Goal: Check status: Check status

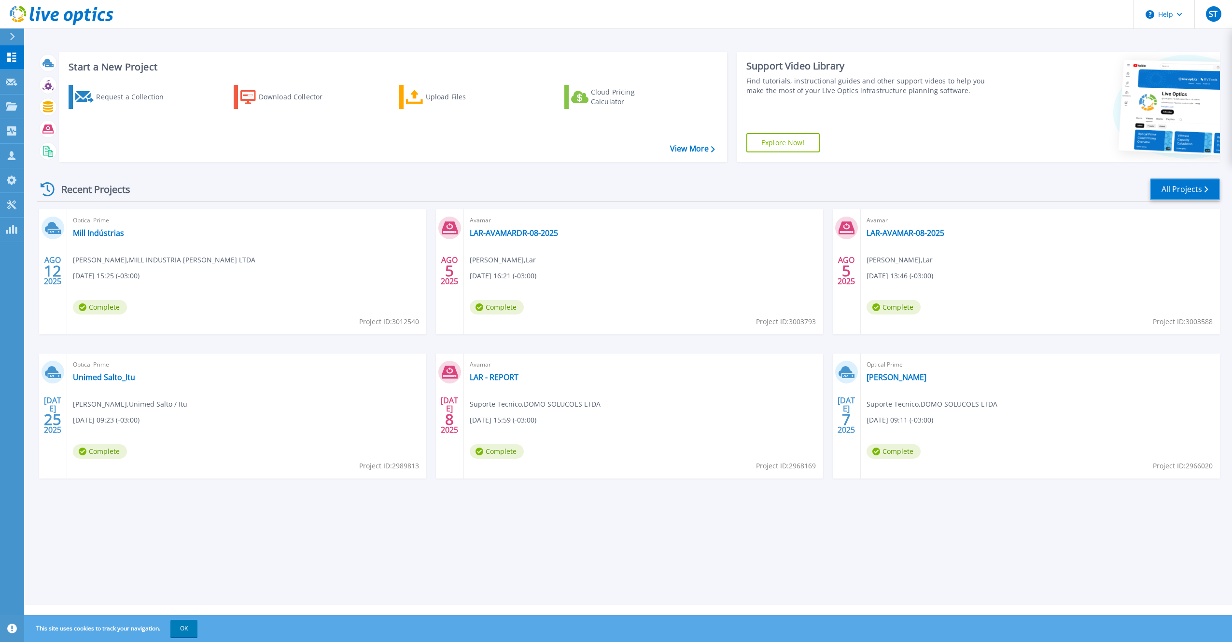
click at [922, 190] on link "All Projects" at bounding box center [1185, 190] width 70 height 22
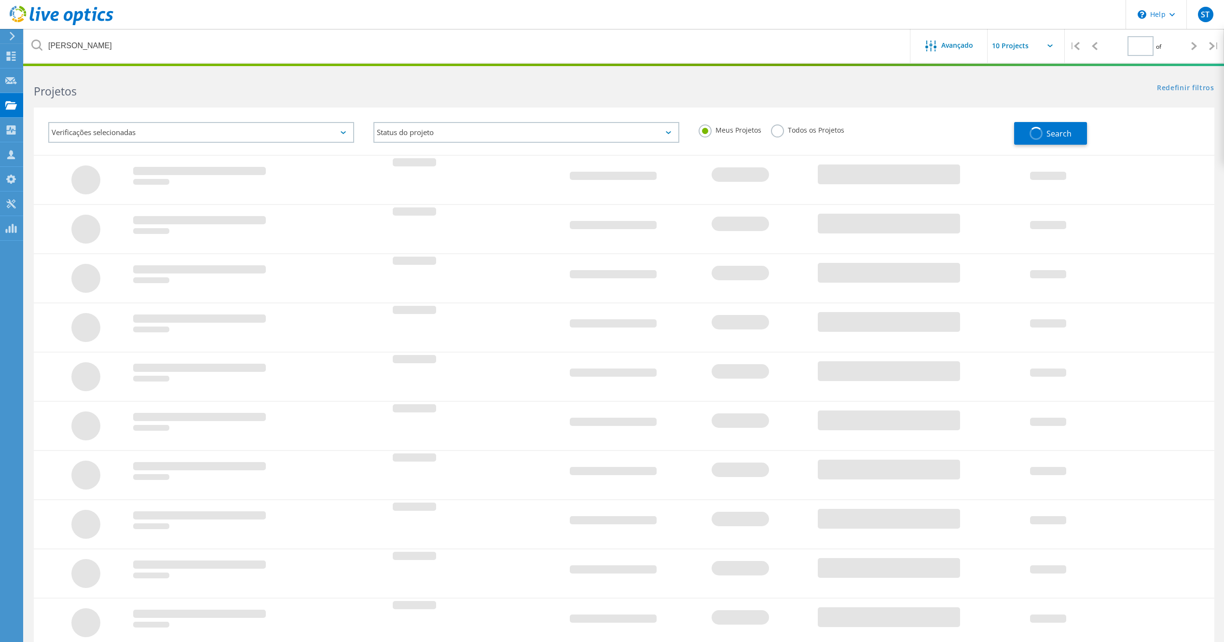
type input "1"
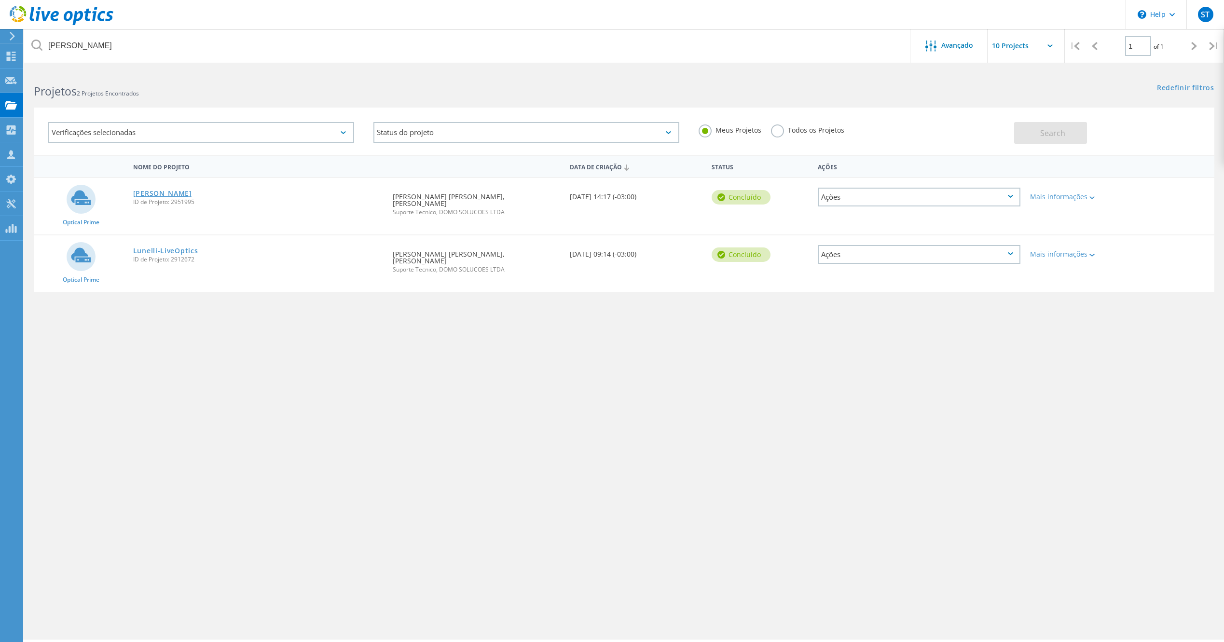
click at [152, 193] on link "[PERSON_NAME]" at bounding box center [162, 193] width 59 height 7
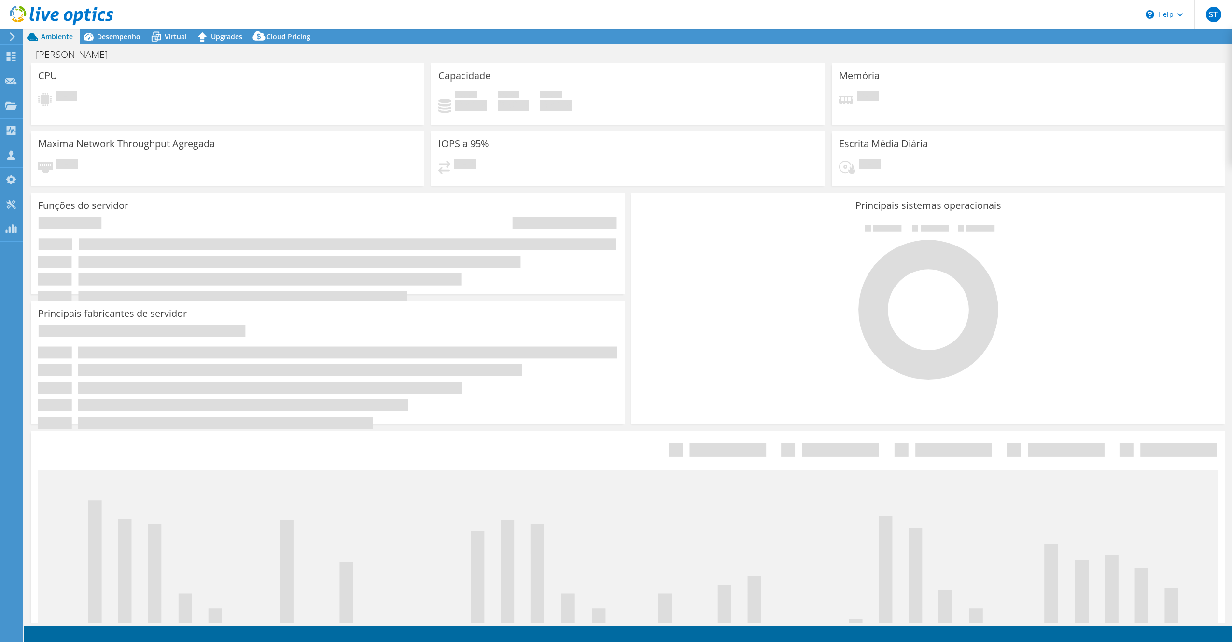
select select "SouthAmerica"
select select "USD"
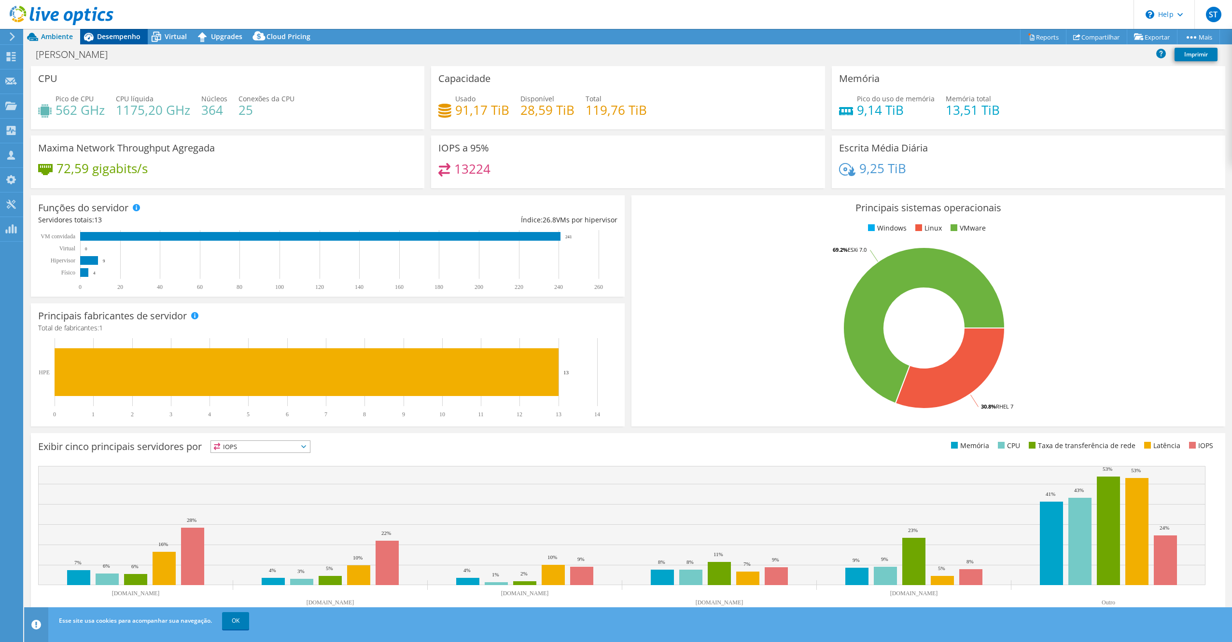
click at [132, 37] on span "Desempenho" at bounding box center [118, 36] width 43 height 9
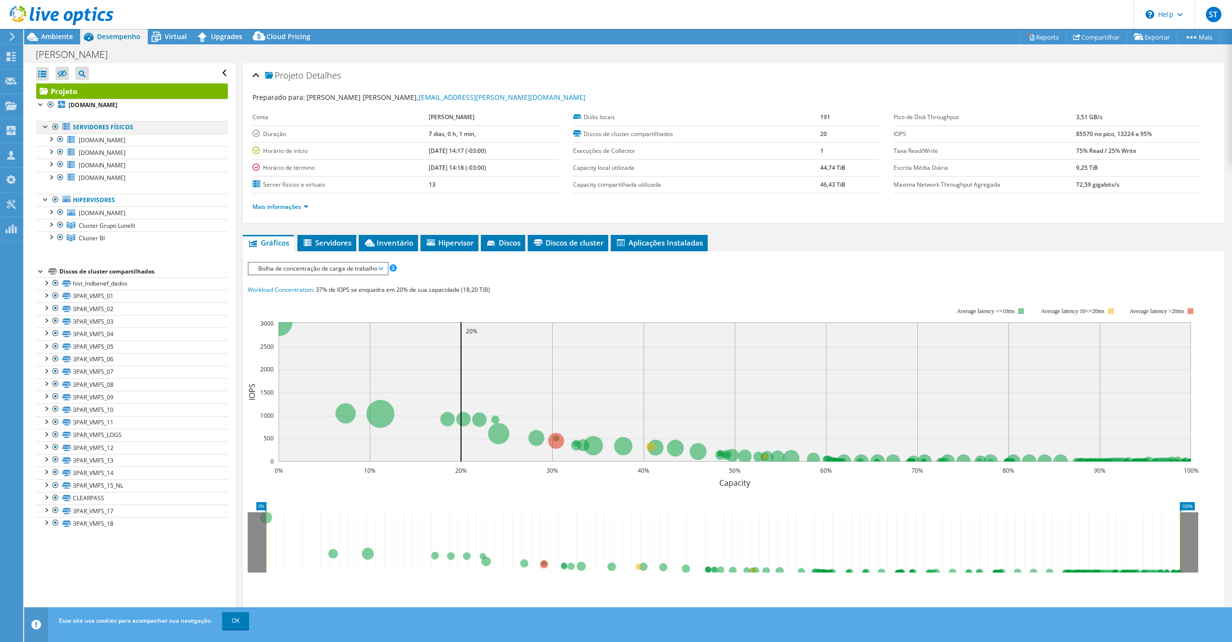
click at [56, 126] on div at bounding box center [56, 127] width 10 height 12
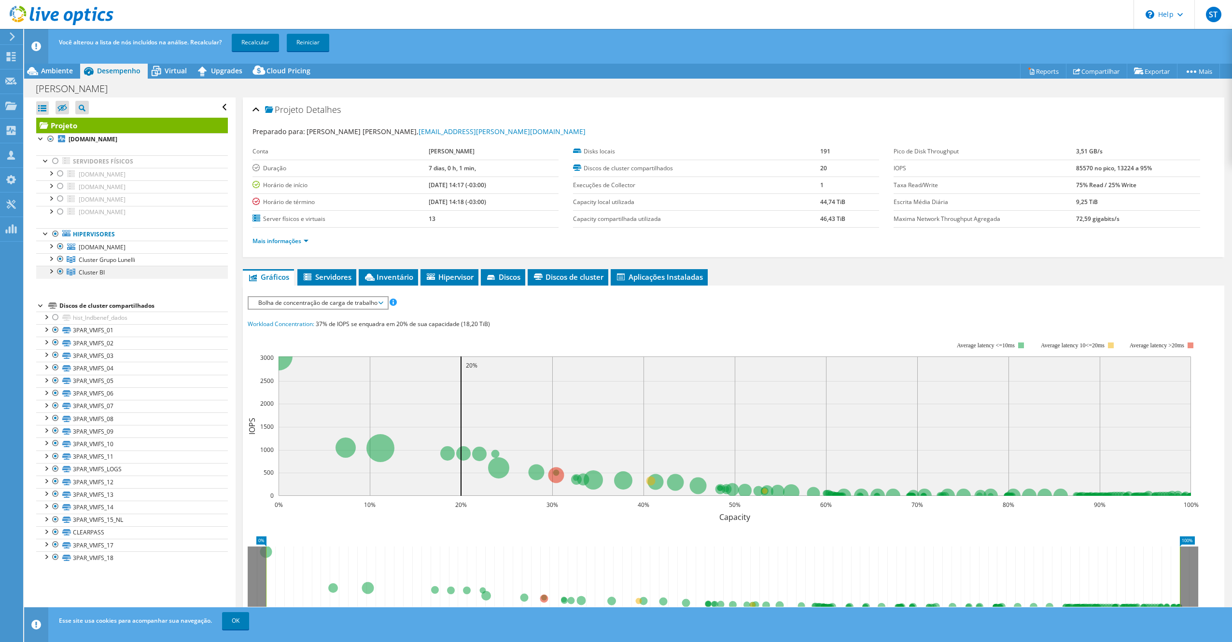
click at [60, 269] on div at bounding box center [61, 272] width 10 height 12
click at [246, 44] on link "Recalcular" at bounding box center [255, 42] width 47 height 17
click at [65, 73] on span "Ambiente" at bounding box center [57, 70] width 32 height 9
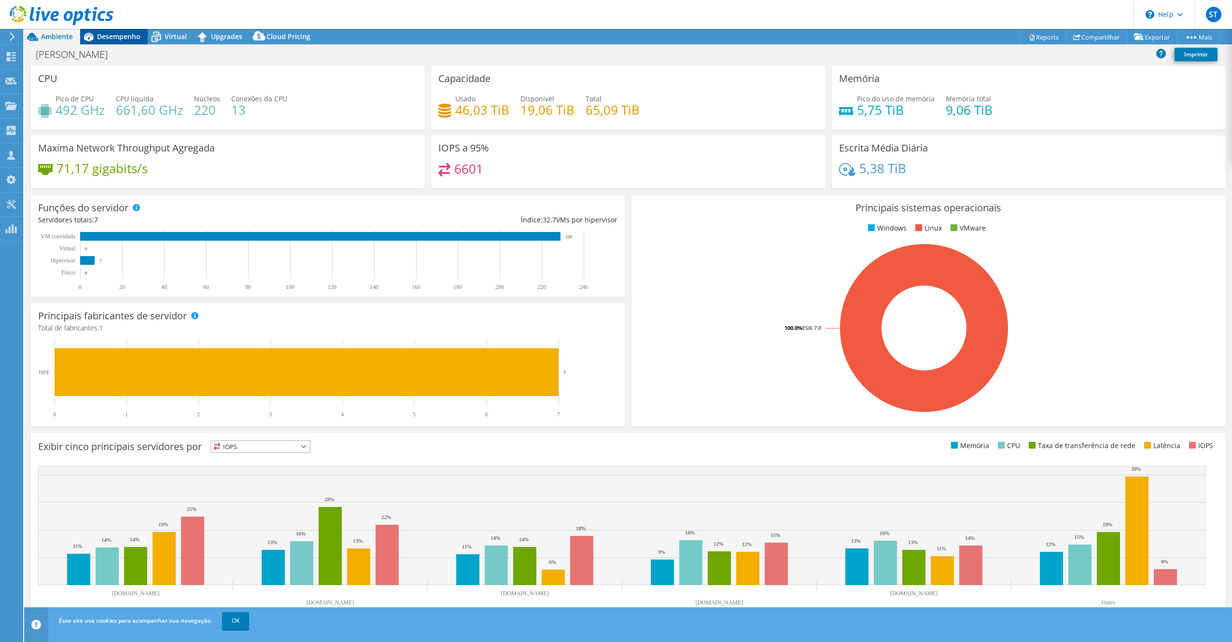
click at [116, 40] on span "Desempenho" at bounding box center [118, 36] width 43 height 9
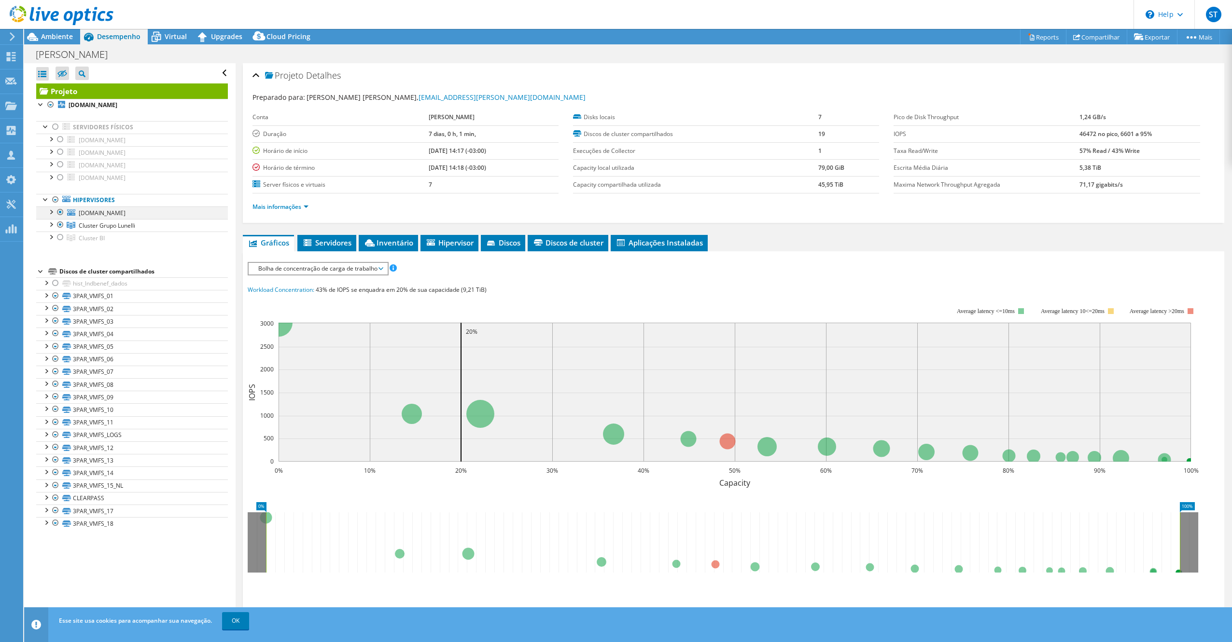
click at [63, 214] on div at bounding box center [61, 213] width 10 height 12
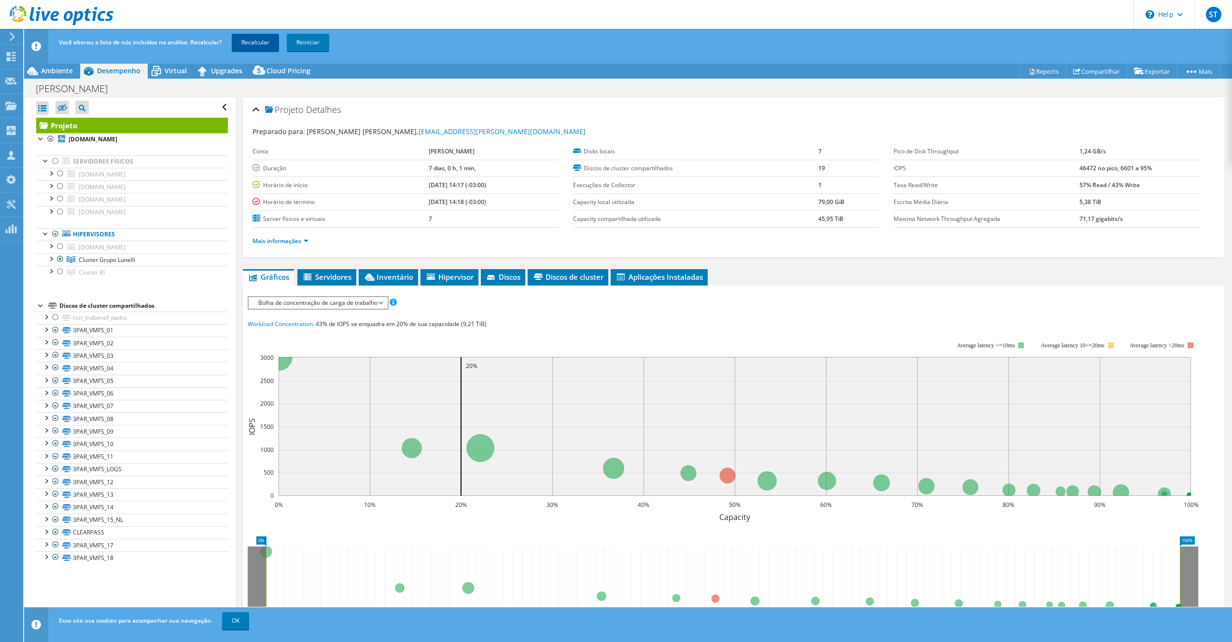
click at [250, 49] on link "Recalcular" at bounding box center [255, 42] width 47 height 17
click at [60, 71] on span "Ambiente" at bounding box center [57, 70] width 32 height 9
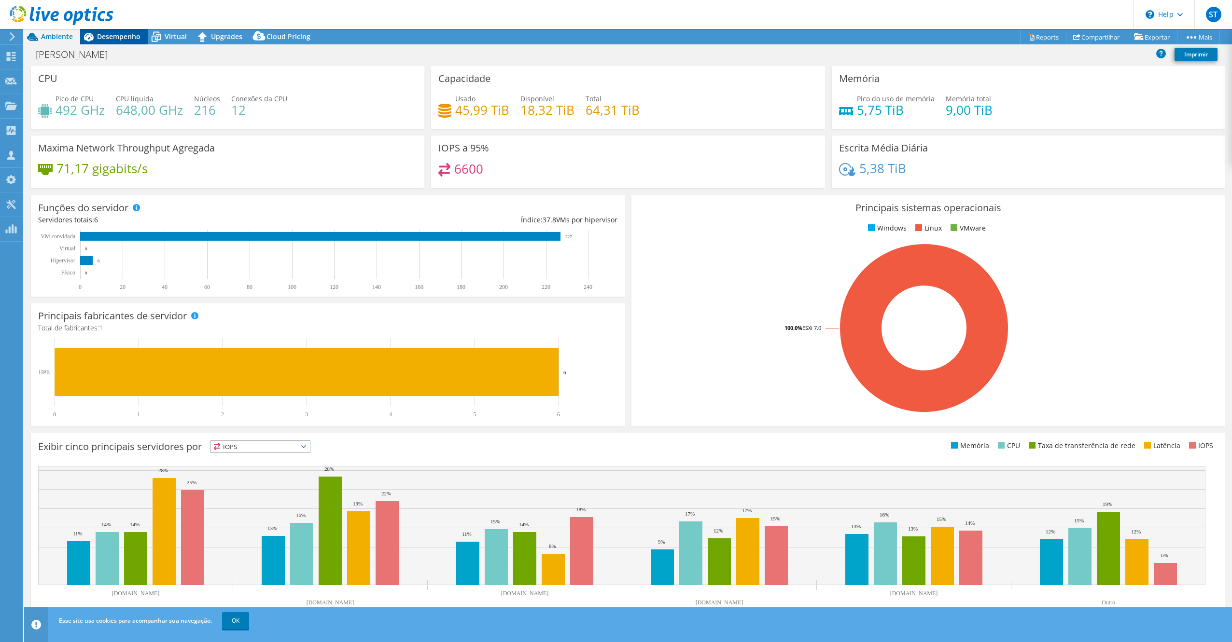
click at [120, 36] on span "Desempenho" at bounding box center [118, 36] width 43 height 9
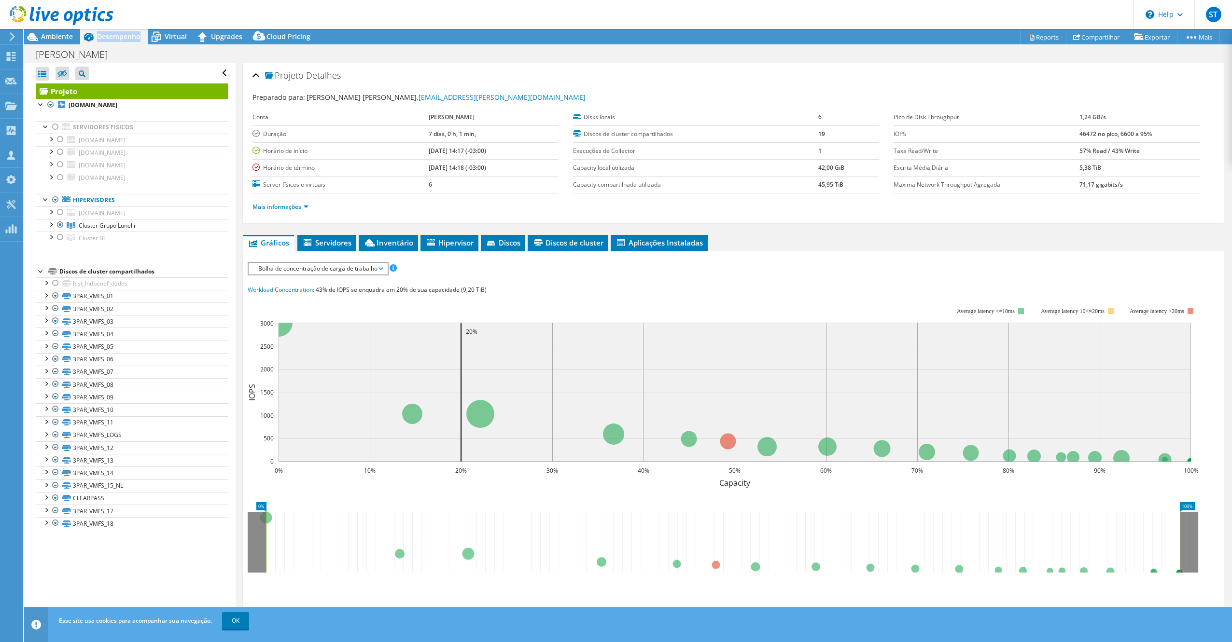
click at [121, 36] on span "Desempenho" at bounding box center [118, 36] width 43 height 9
click at [57, 127] on div at bounding box center [56, 127] width 10 height 12
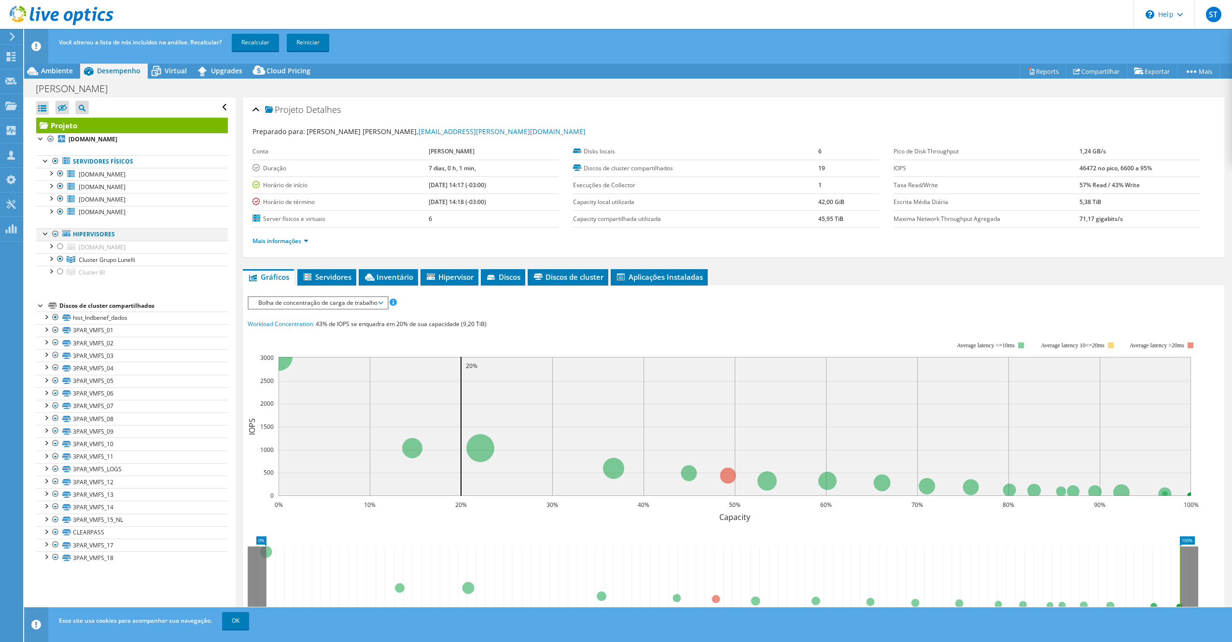
click at [55, 236] on div at bounding box center [56, 234] width 10 height 12
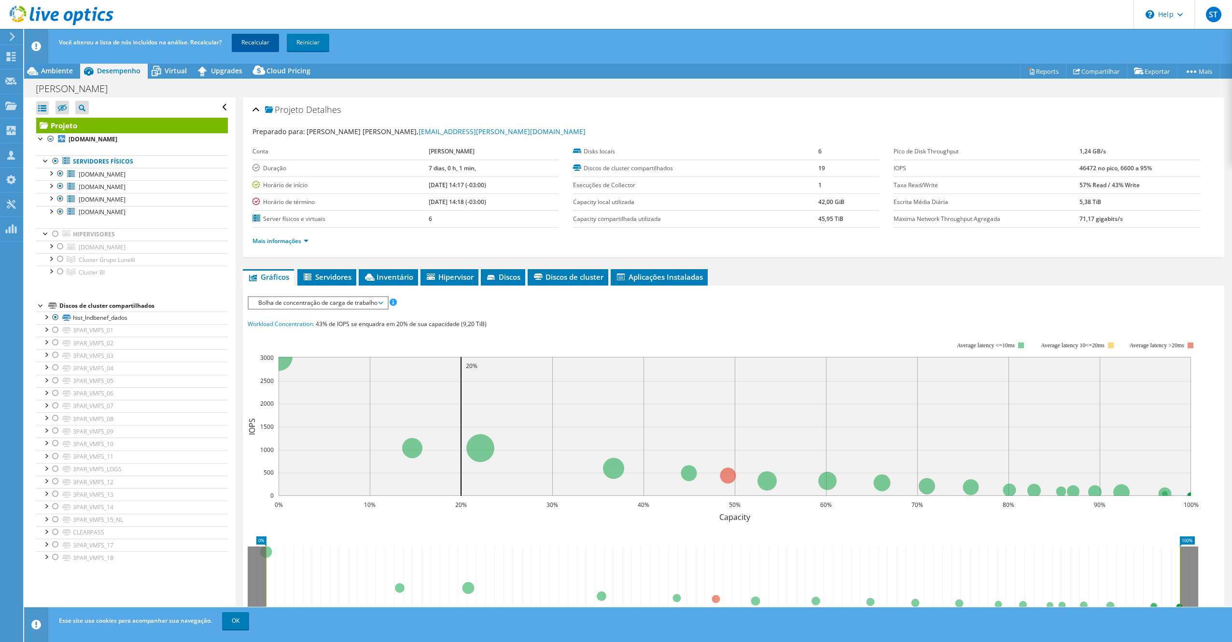
click at [255, 42] on link "Recalcular" at bounding box center [255, 42] width 47 height 17
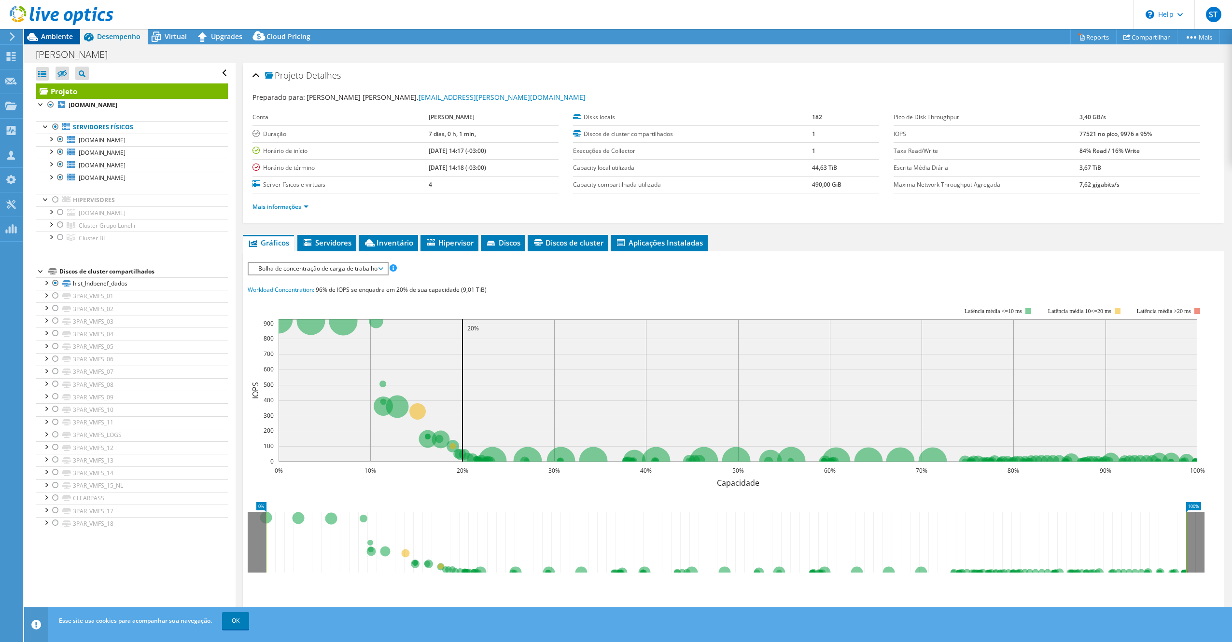
click at [55, 38] on span "Ambiente" at bounding box center [57, 36] width 32 height 9
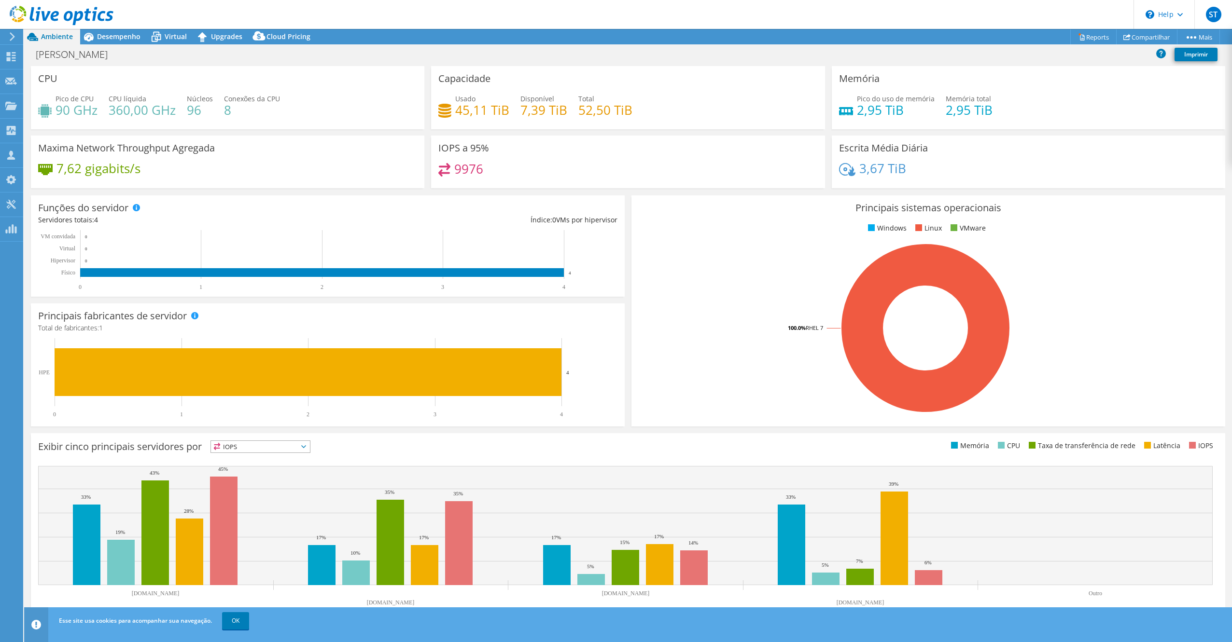
click at [355, 81] on div "CPU Pico de CPU 90 GHz CPU líquida 360,00 GHz Núcleos 96 Conexões da CPU 8" at bounding box center [227, 97] width 393 height 63
click at [357, 56] on div "[PERSON_NAME] Imprimir" at bounding box center [628, 54] width 1208 height 18
click at [130, 40] on span "Desempenho" at bounding box center [118, 36] width 43 height 9
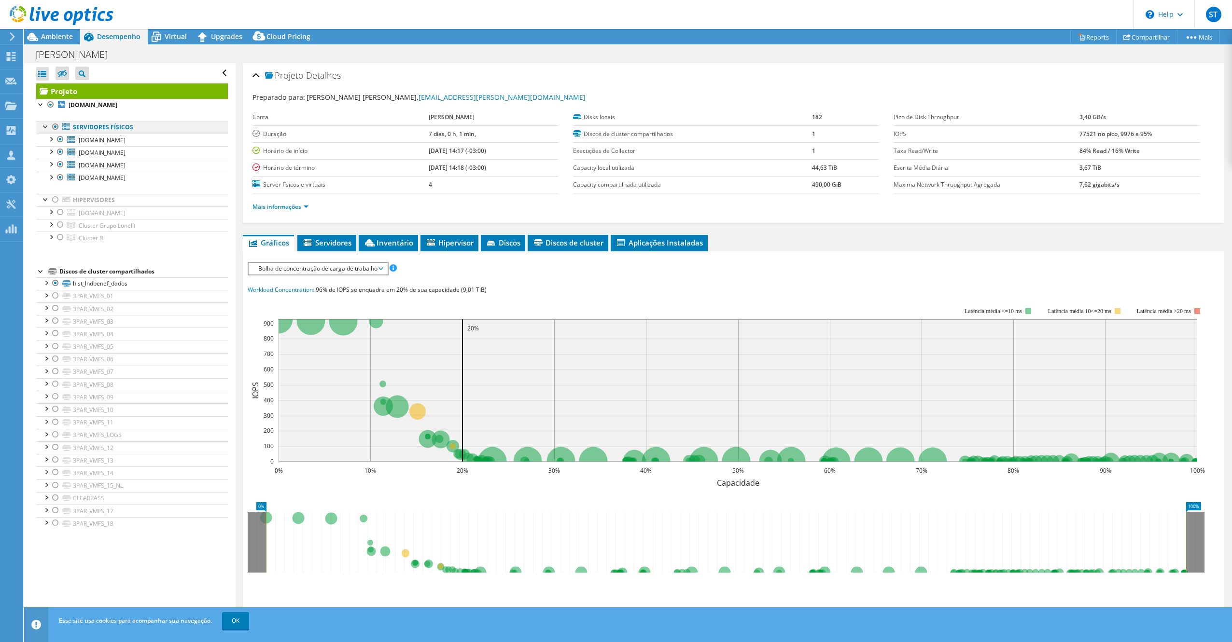
click at [56, 128] on div at bounding box center [56, 127] width 10 height 12
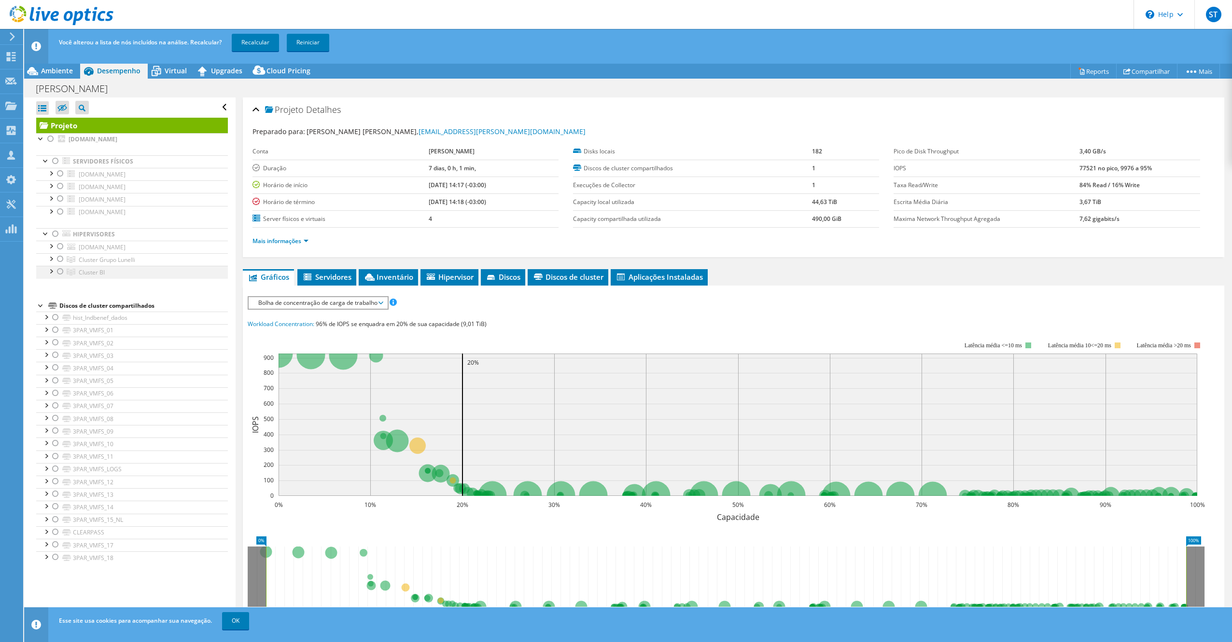
click at [57, 274] on div at bounding box center [61, 272] width 10 height 12
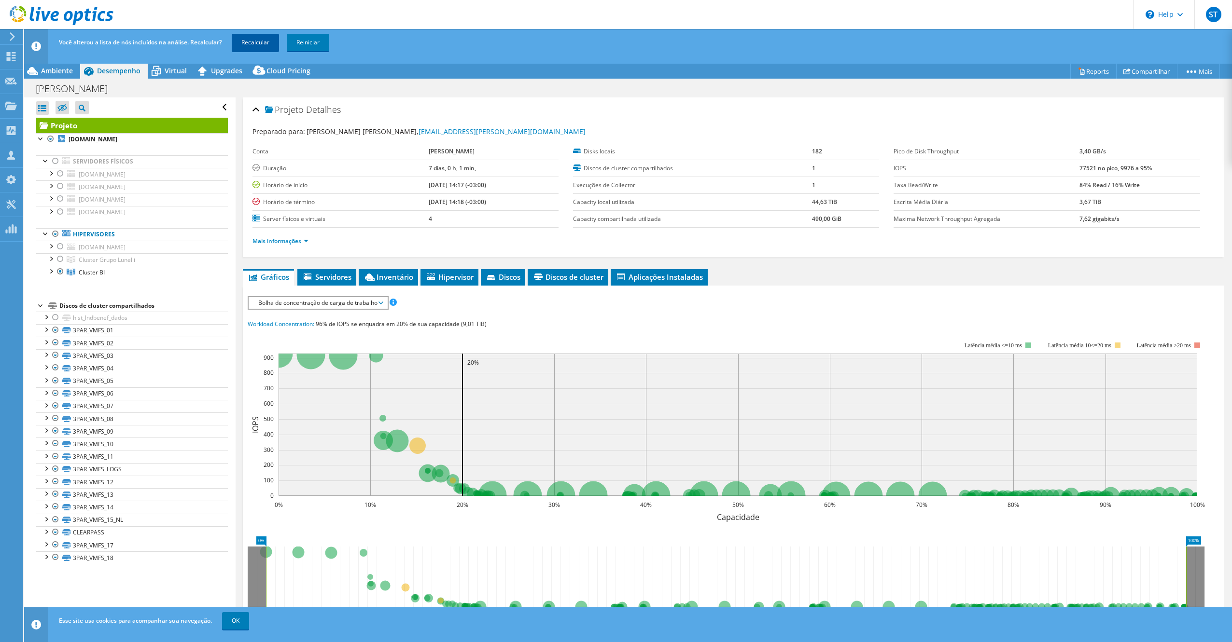
click at [251, 39] on link "Recalcular" at bounding box center [255, 42] width 47 height 17
click at [61, 66] on span "Ambiente" at bounding box center [57, 70] width 32 height 9
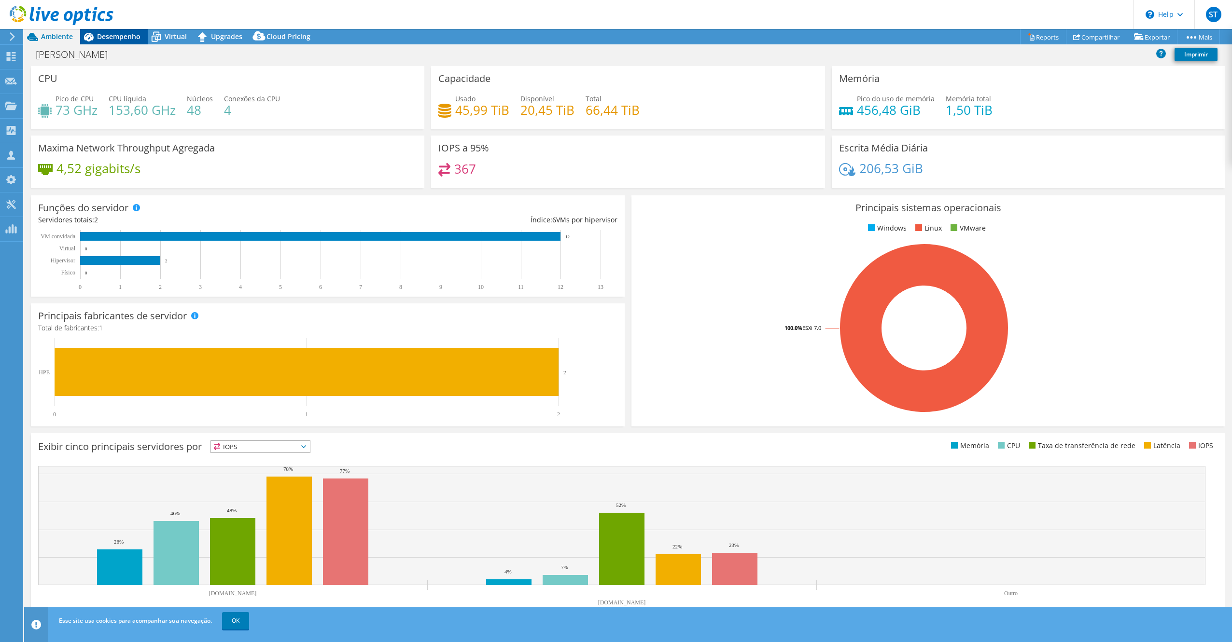
click at [115, 40] on span "Desempenho" at bounding box center [118, 36] width 43 height 9
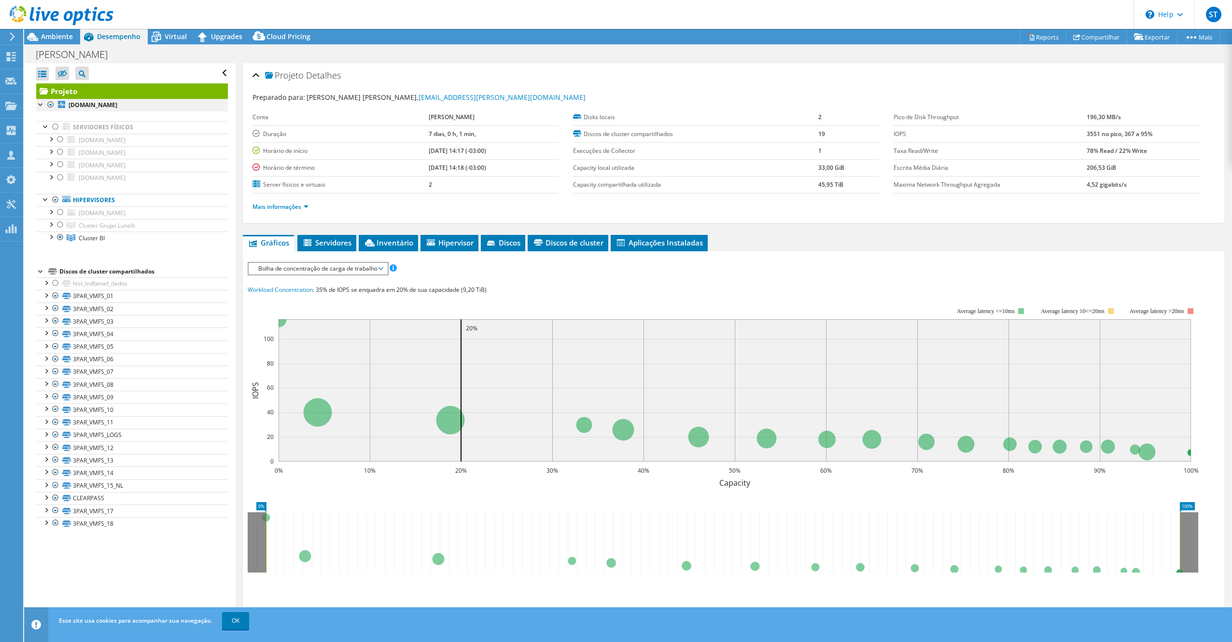
click at [53, 107] on div at bounding box center [51, 105] width 10 height 12
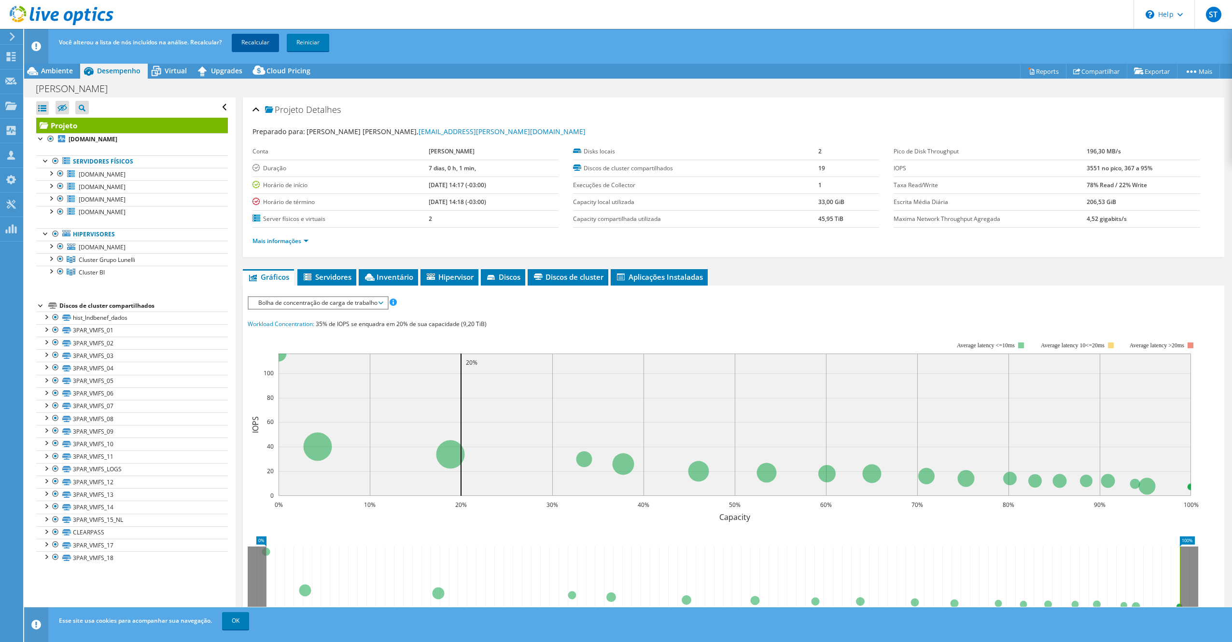
click at [263, 47] on link "Recalcular" at bounding box center [255, 42] width 47 height 17
click at [58, 68] on span "Ambiente" at bounding box center [57, 70] width 32 height 9
